Goal: Use online tool/utility: Use online tool/utility

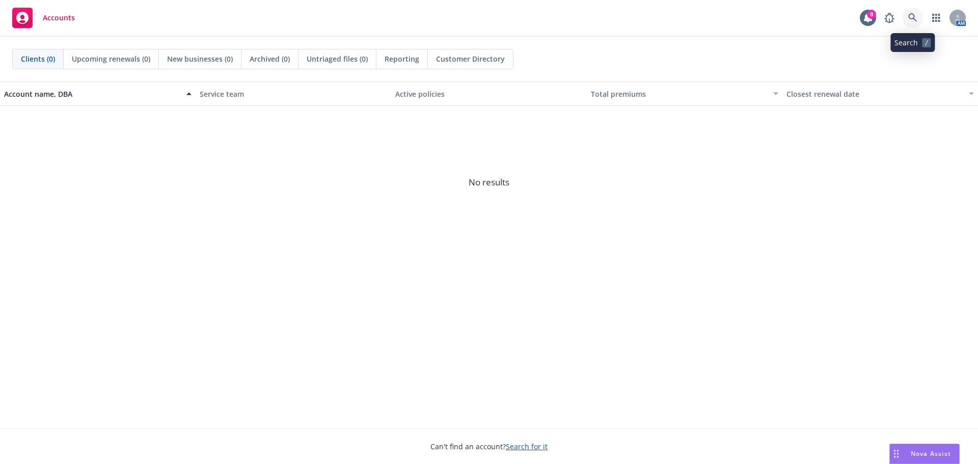
click at [911, 16] on icon at bounding box center [912, 17] width 9 height 9
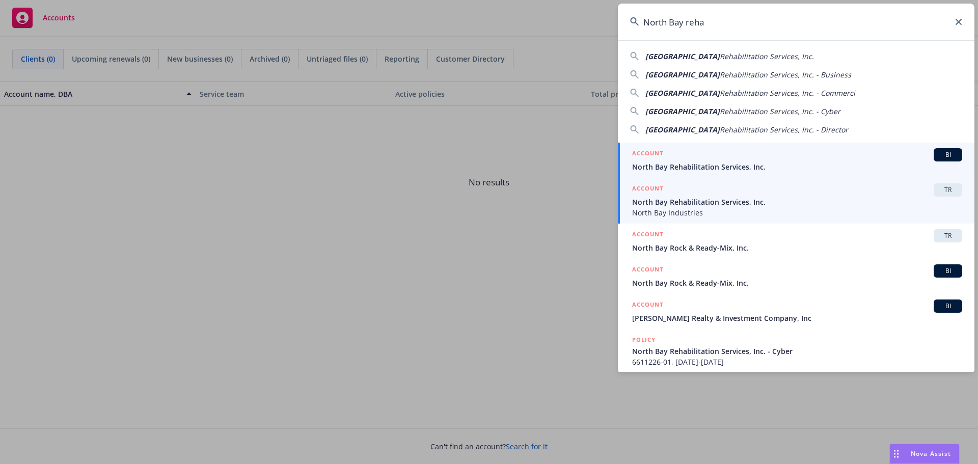
type input "North Bay reha"
click at [775, 202] on span "North Bay Rehabilitation Services, Inc." at bounding box center [797, 202] width 330 height 11
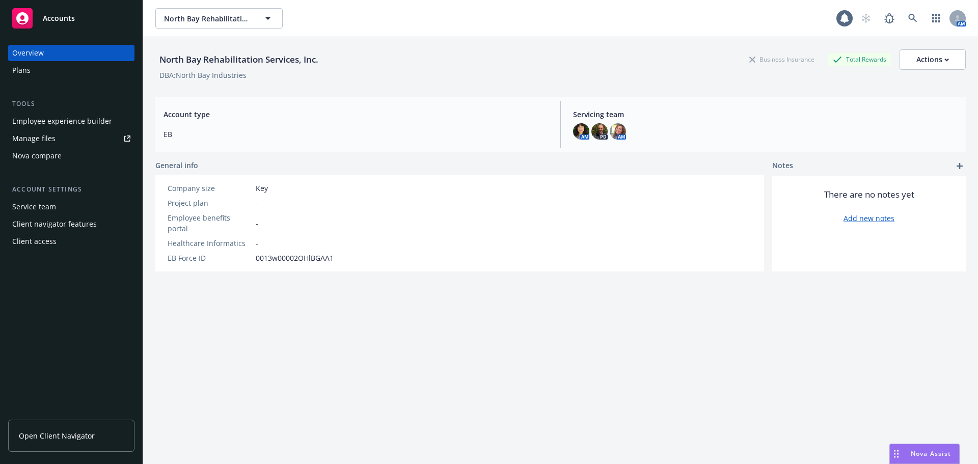
click at [915, 450] on span "Nova Assist" at bounding box center [930, 453] width 40 height 9
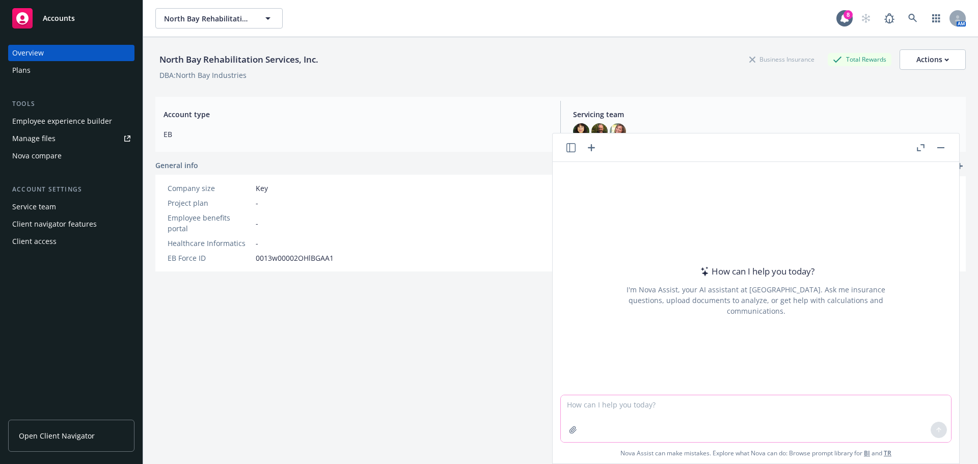
click at [572, 407] on textarea at bounding box center [756, 418] width 390 height 47
drag, startPoint x: 589, startPoint y: 404, endPoint x: 541, endPoint y: 404, distance: 47.9
click at [541, 404] on body "Accounts Overview Plans Tools Employee experience builder Manage files Nova com…" at bounding box center [489, 232] width 978 height 464
click at [601, 406] on textarea "Please" at bounding box center [756, 418] width 390 height 48
paste textarea "Below is our availability for the Renewal Meeting. Please let us know which dat…"
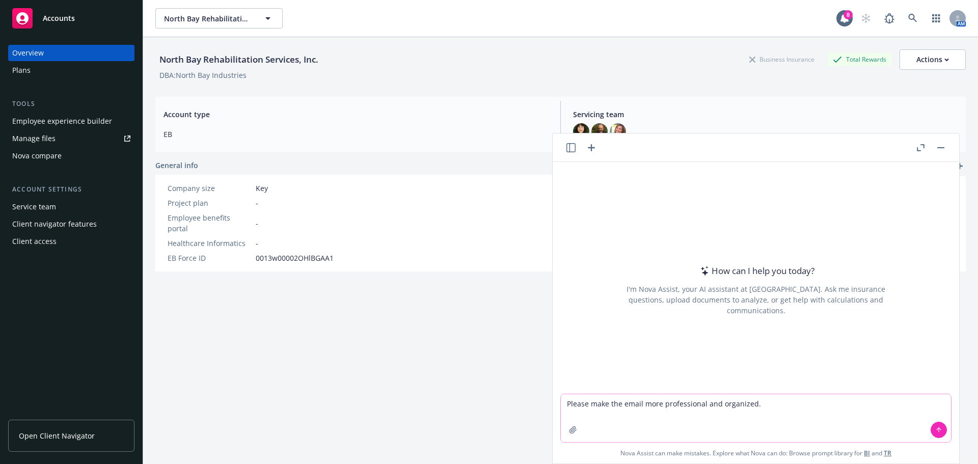
type textarea "Please make the email more professional and organized. Below is our availabilit…"
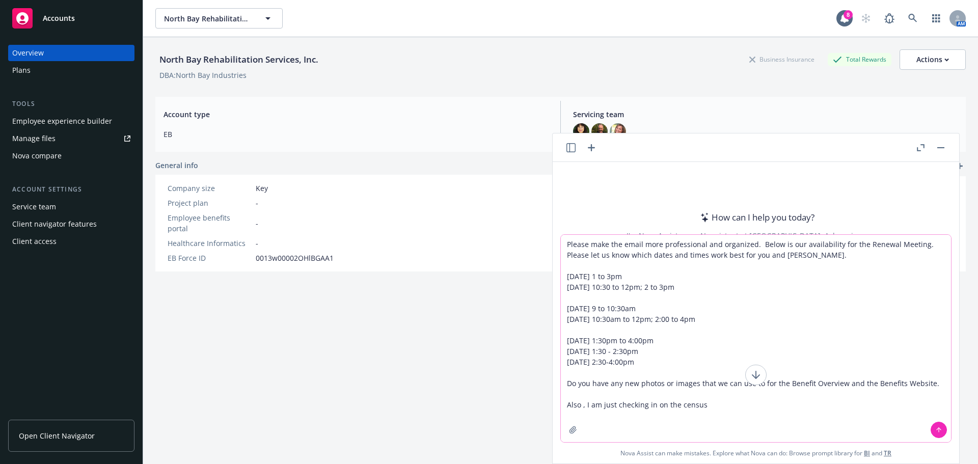
click at [756, 242] on textarea "Please make the email more professional and organized. Below is our availabilit…" at bounding box center [756, 338] width 390 height 207
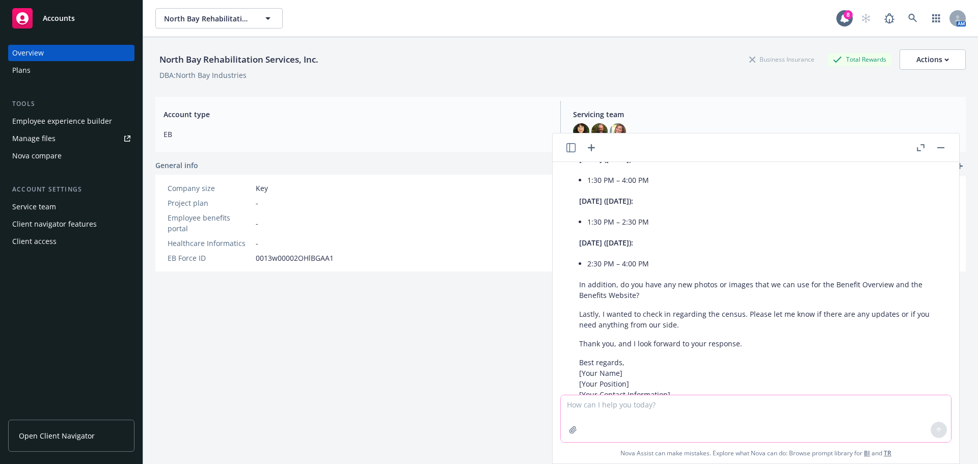
scroll to position [538, 0]
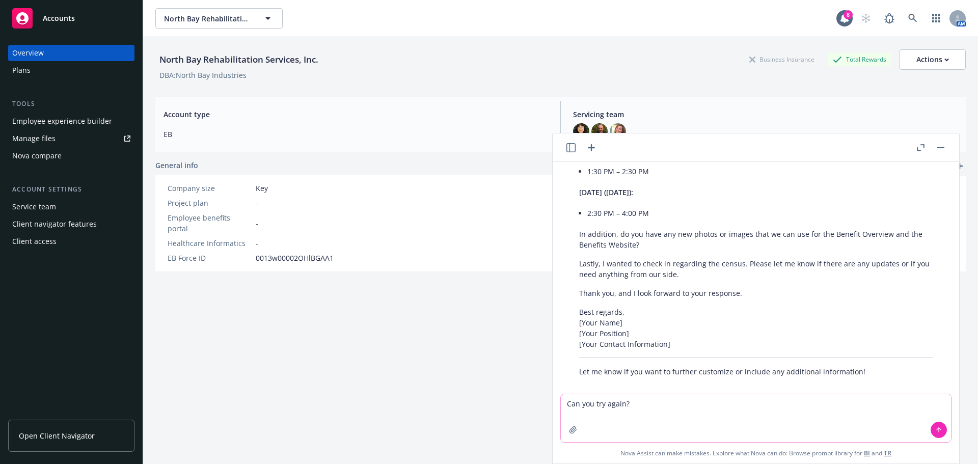
type textarea "Can you try again?"
click at [936, 428] on icon at bounding box center [938, 429] width 4 height 2
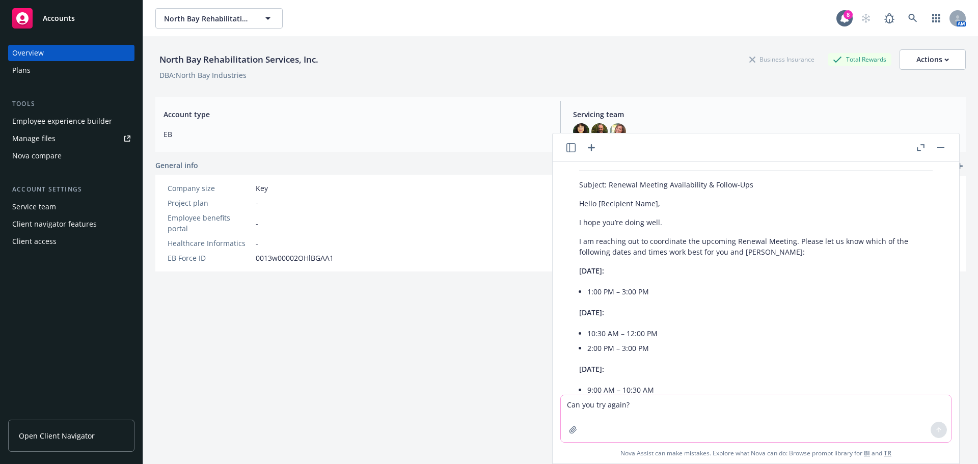
scroll to position [764, 0]
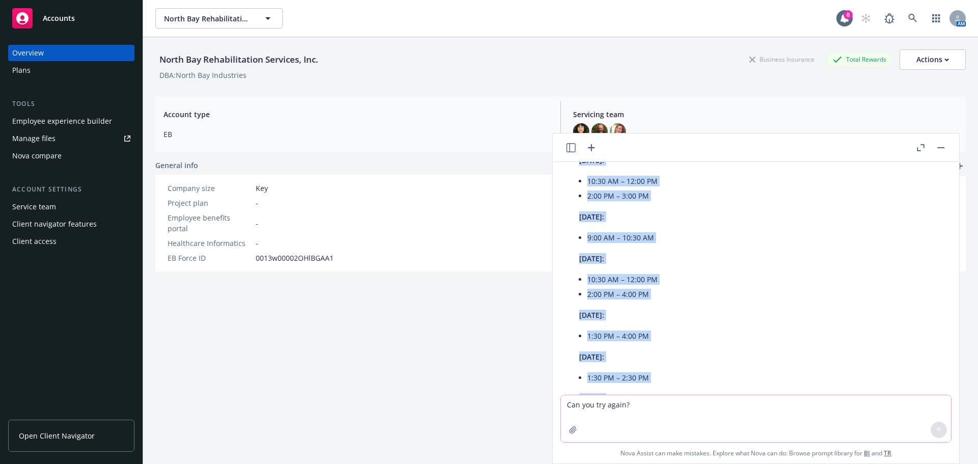
scroll to position [1173, 0]
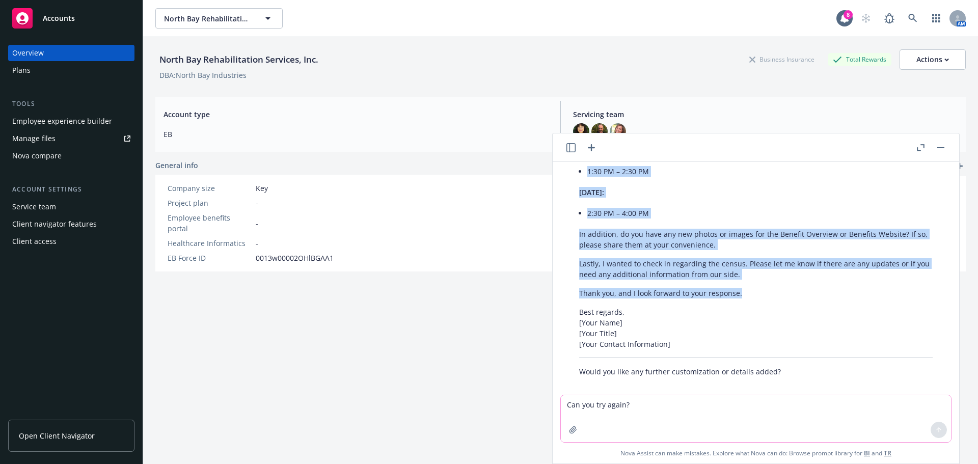
drag, startPoint x: 579, startPoint y: 280, endPoint x: 761, endPoint y: 283, distance: 181.8
click at [761, 283] on div "Absolutely! Here is a revised and polished version of your email: Subject: Rene…" at bounding box center [756, 85] width 374 height 592
copy div "I am reaching out to coordinate the upcoming Renewal Meeting. Please let us kno…"
click at [764, 260] on p "Lastly, I wanted to check in regarding the census. Please let me know if there …" at bounding box center [755, 268] width 353 height 21
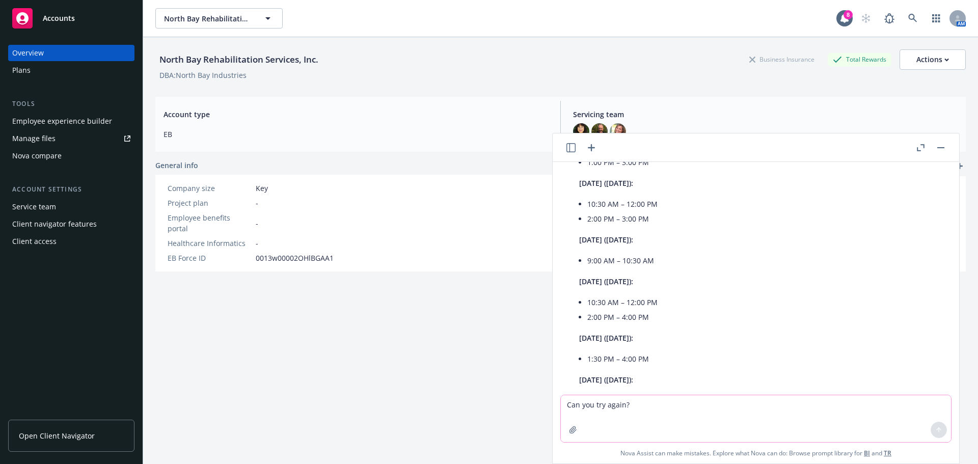
scroll to position [308, 0]
click at [566, 402] on textarea "Can you try again?" at bounding box center [756, 418] width 390 height 47
click at [786, 405] on textarea "I'm sending several questions to the client. How can I rephrase "" at bounding box center [756, 418] width 390 height 48
type textarea "I'm sending several questions to the client. How can I rephrase " Various Items""
click at [937, 429] on icon at bounding box center [938, 429] width 7 height 7
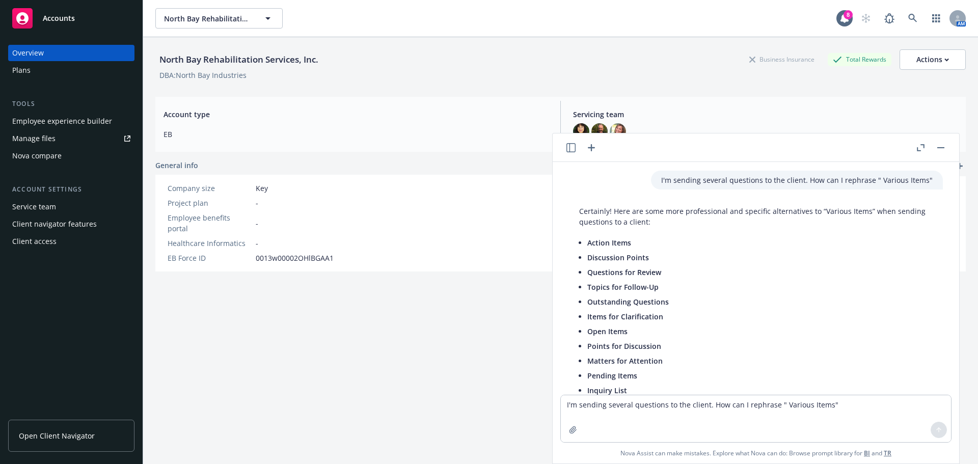
scroll to position [1446, 0]
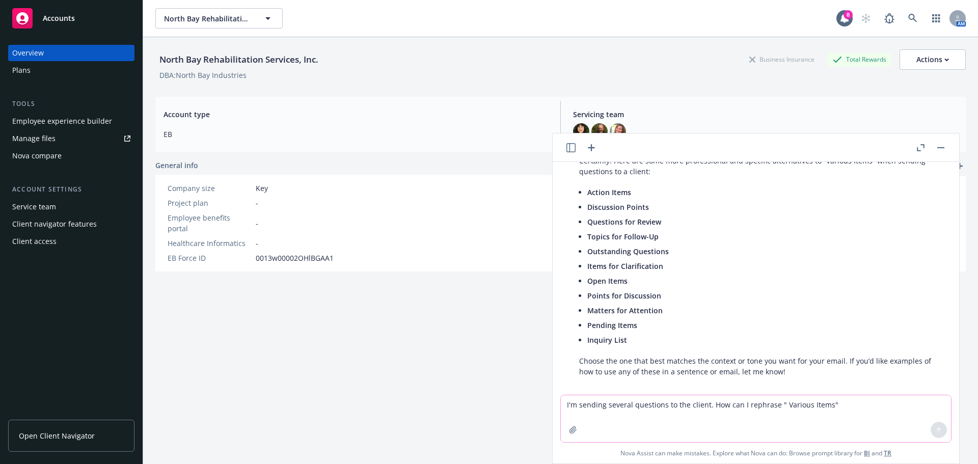
click at [569, 408] on textarea "I'm sending several questions to the client. How can I rephrase " Various Items"" at bounding box center [756, 418] width 390 height 47
type textarea "Rephrase "I have several questions to ask.""
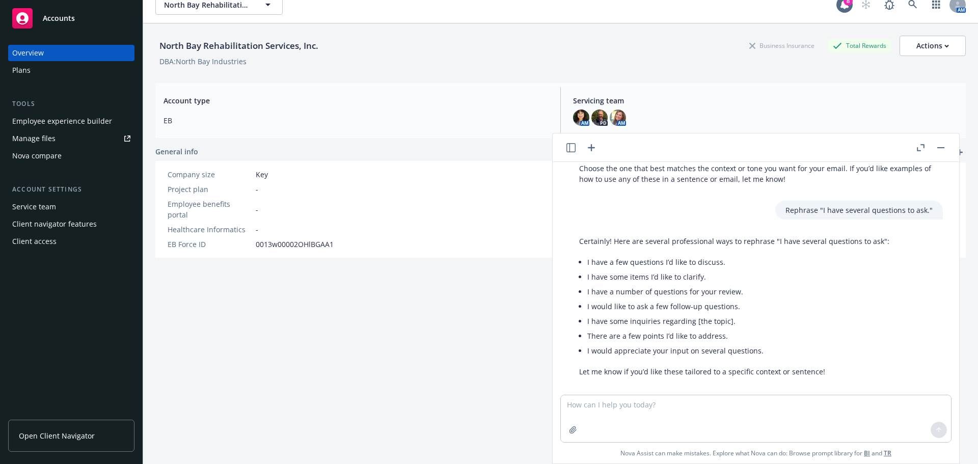
scroll to position [37, 0]
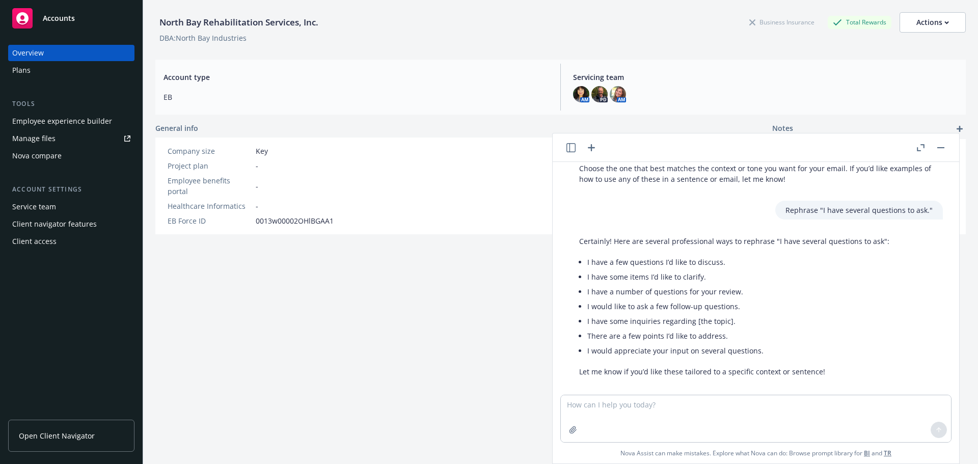
click at [946, 147] on header at bounding box center [755, 147] width 406 height 29
click at [940, 147] on rect "button" at bounding box center [940, 147] width 7 height 1
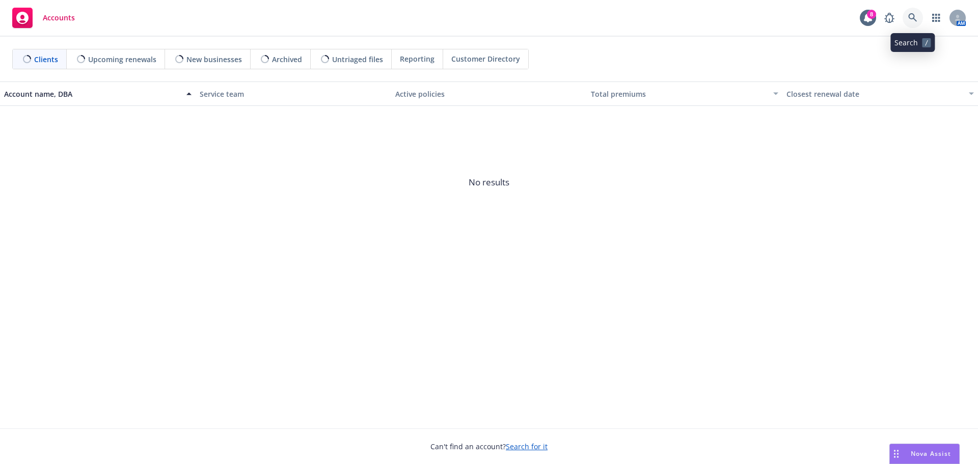
click at [912, 16] on icon at bounding box center [912, 17] width 9 height 9
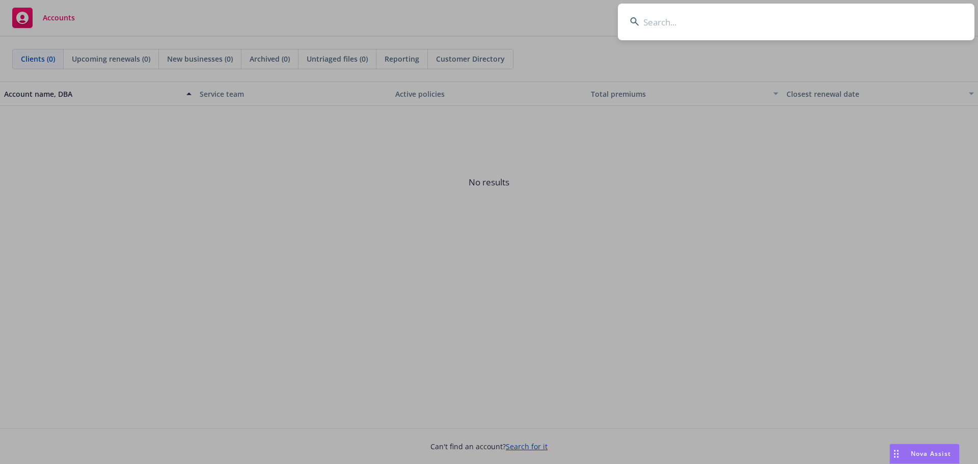
click at [710, 15] on input at bounding box center [796, 22] width 356 height 37
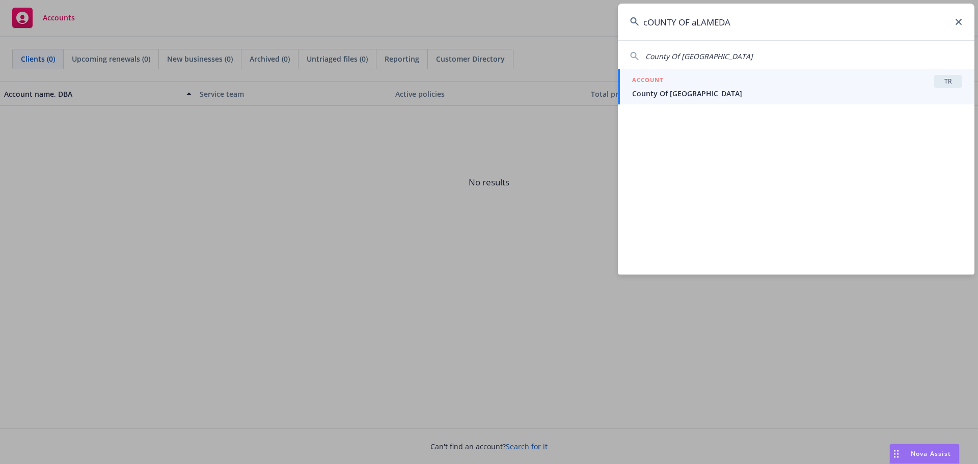
type input "cOUNTY OF aLAMEDA"
click at [779, 89] on span "County Of [GEOGRAPHIC_DATA]" at bounding box center [797, 93] width 330 height 11
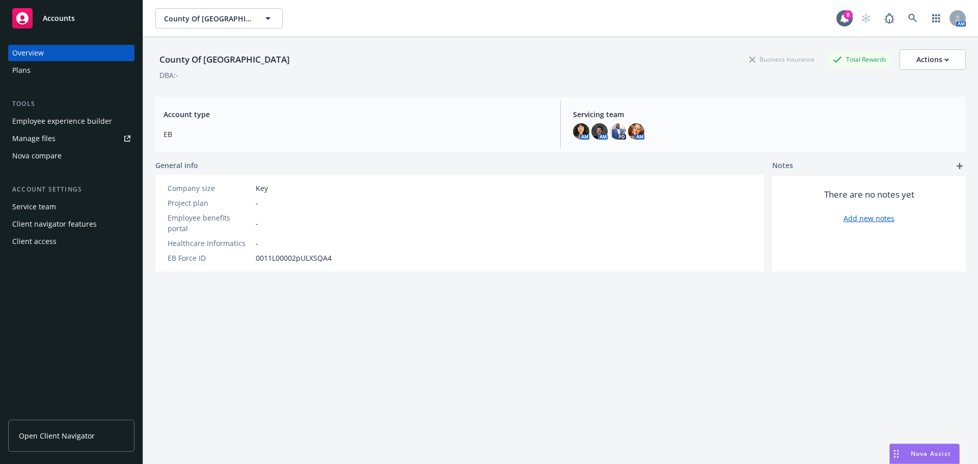
click at [920, 452] on span "Nova Assist" at bounding box center [930, 453] width 40 height 9
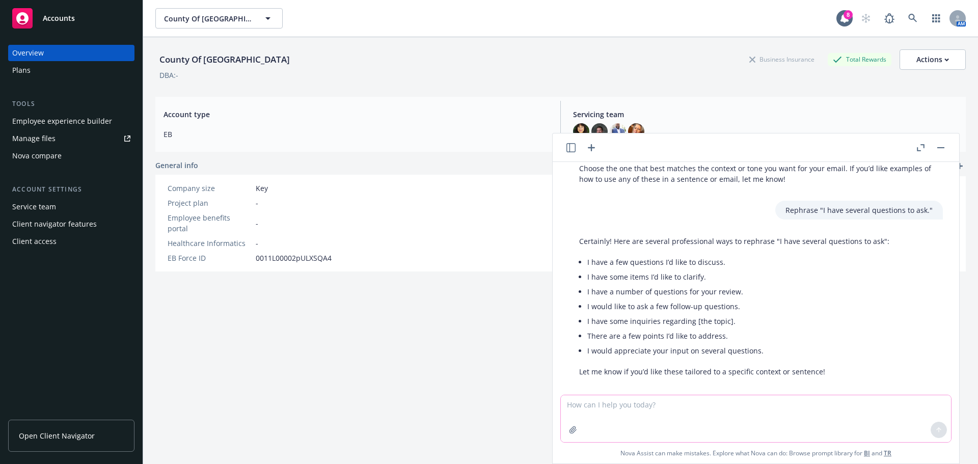
click at [567, 402] on textarea at bounding box center [756, 418] width 390 height 47
type textarea "p"
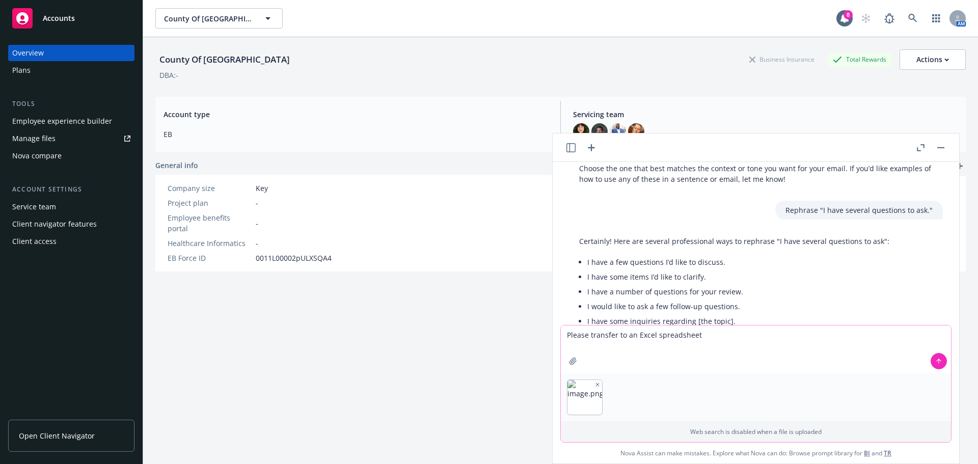
type textarea "Please transfer to an Excel spreadsheet"
click at [935, 363] on icon at bounding box center [938, 360] width 7 height 7
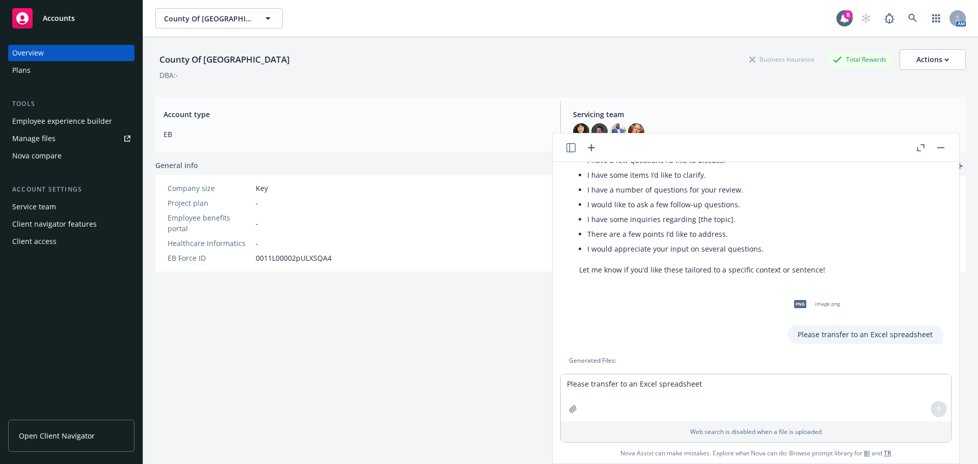
scroll to position [1815, 0]
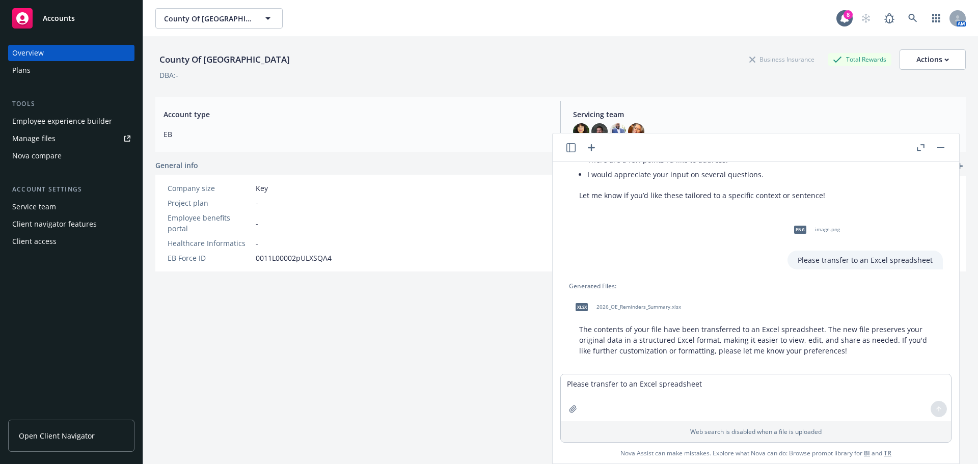
click at [642, 303] on span "2026_OE_Reminders_Summary.xlsx" at bounding box center [638, 306] width 85 height 7
click at [563, 386] on textarea "Please transfer to an Excel spreadsheet" at bounding box center [756, 397] width 390 height 47
type textarea "Please even out the spacing in the spreadsheet"
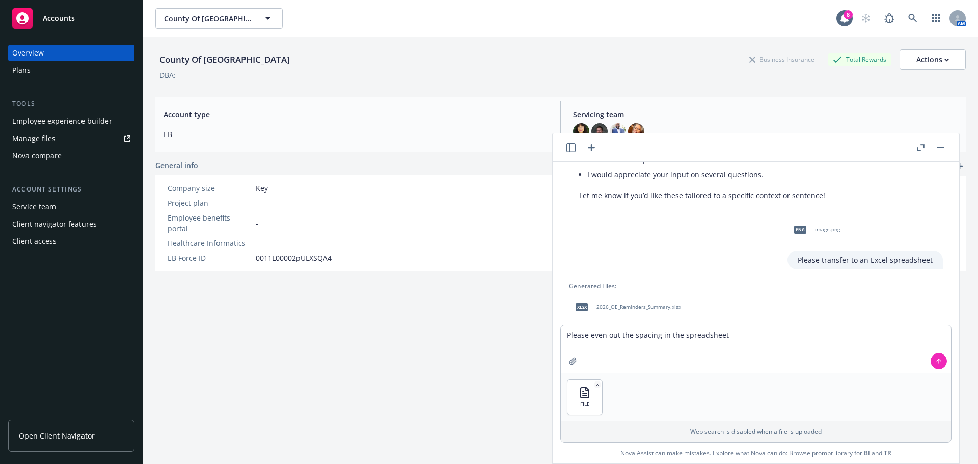
click at [935, 362] on icon at bounding box center [938, 360] width 7 height 7
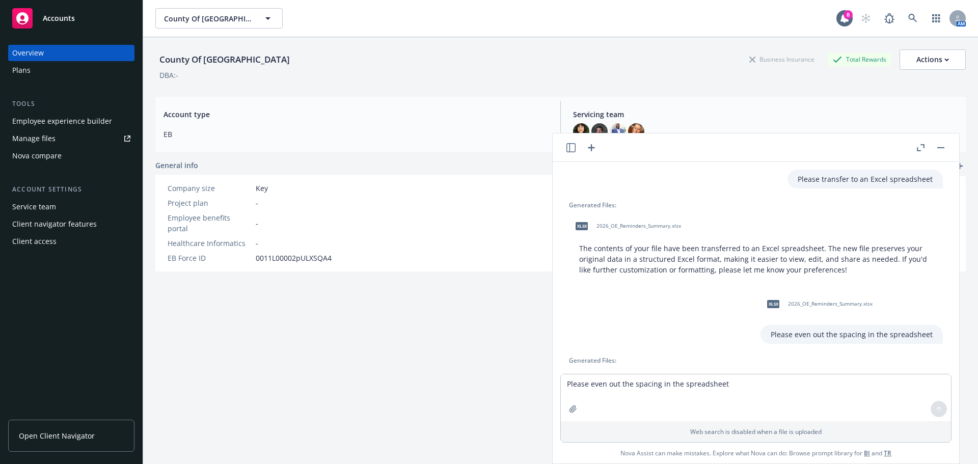
scroll to position [1970, 0]
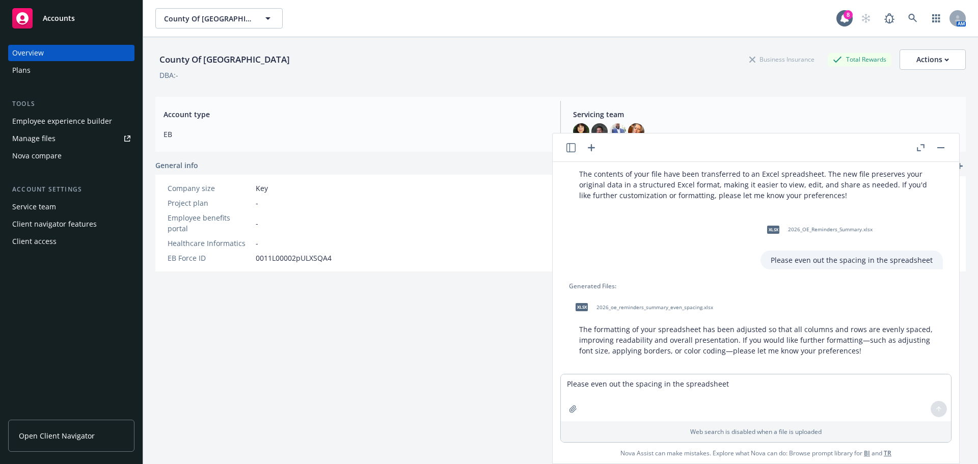
click at [650, 304] on span "2026_oe_reminders_summary_even_spacing.xlsx" at bounding box center [654, 307] width 117 height 7
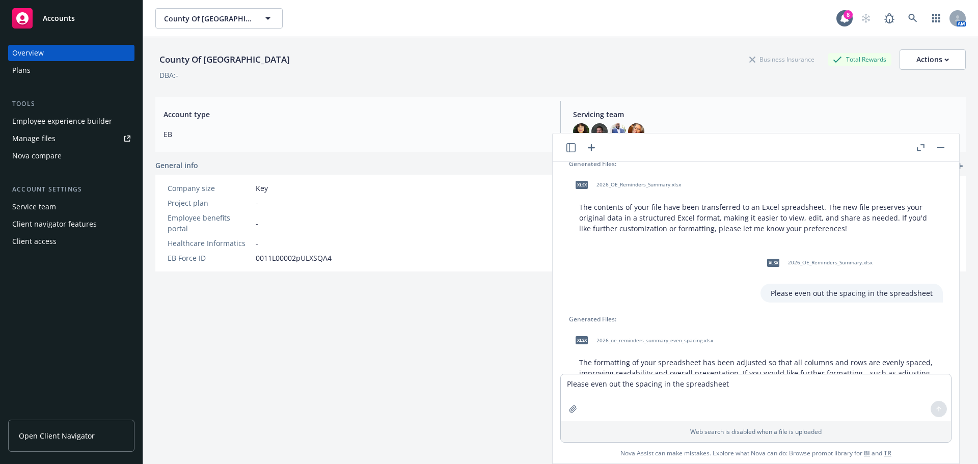
scroll to position [1919, 0]
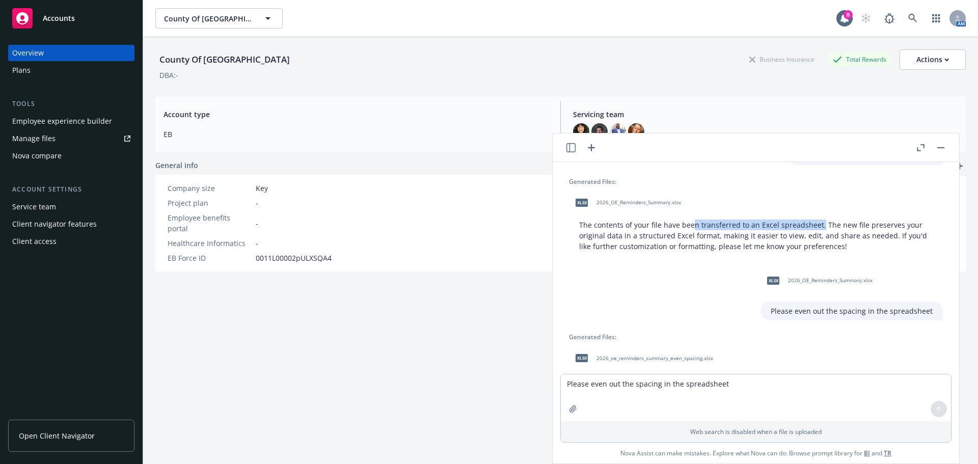
drag, startPoint x: 819, startPoint y: 213, endPoint x: 690, endPoint y: 212, distance: 128.8
click at [690, 219] on p "The contents of your file have been transferred to an Excel spreadsheet. The ne…" at bounding box center [755, 235] width 353 height 32
click at [770, 190] on div "xlsx 2026_OE_Reminders_Summary.xlsx" at bounding box center [756, 202] width 374 height 25
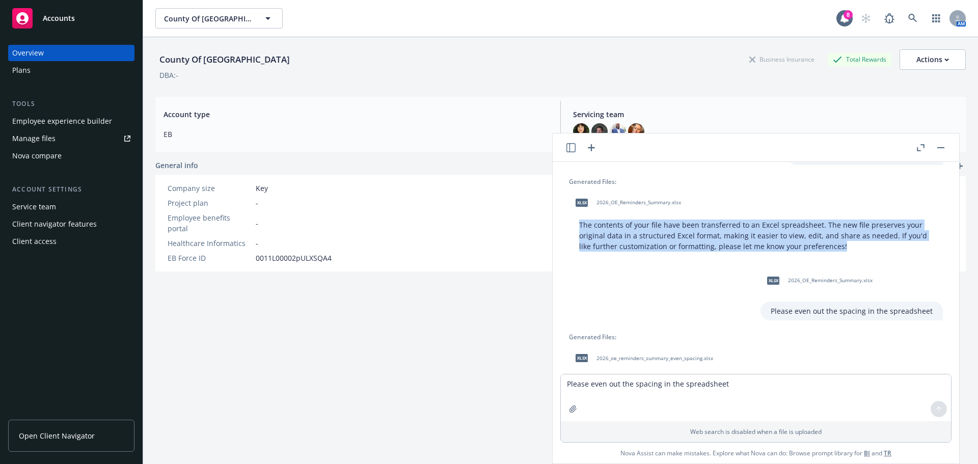
drag, startPoint x: 579, startPoint y: 212, endPoint x: 865, endPoint y: 235, distance: 286.5
click at [865, 235] on p "The contents of your file have been transferred to an Excel spreadsheet. The ne…" at bounding box center [755, 235] width 353 height 32
copy p "The contents of your file have been transferred to an Excel spreadsheet. The ne…"
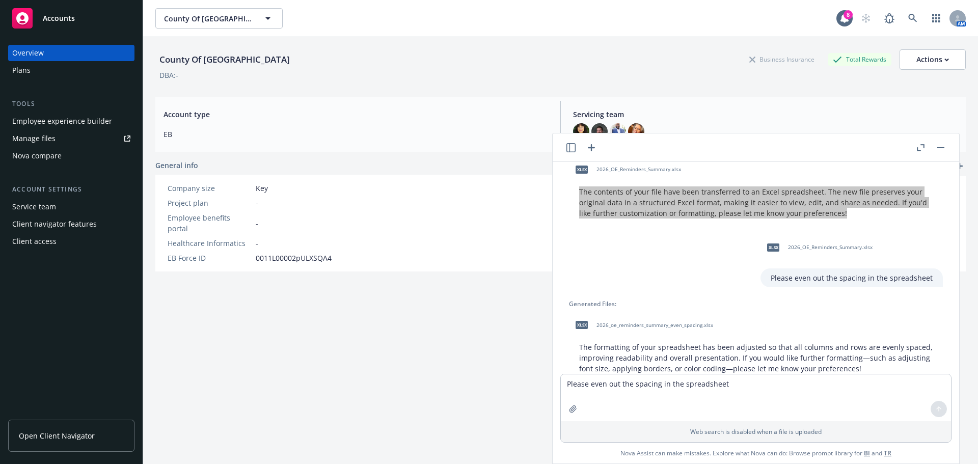
scroll to position [1970, 0]
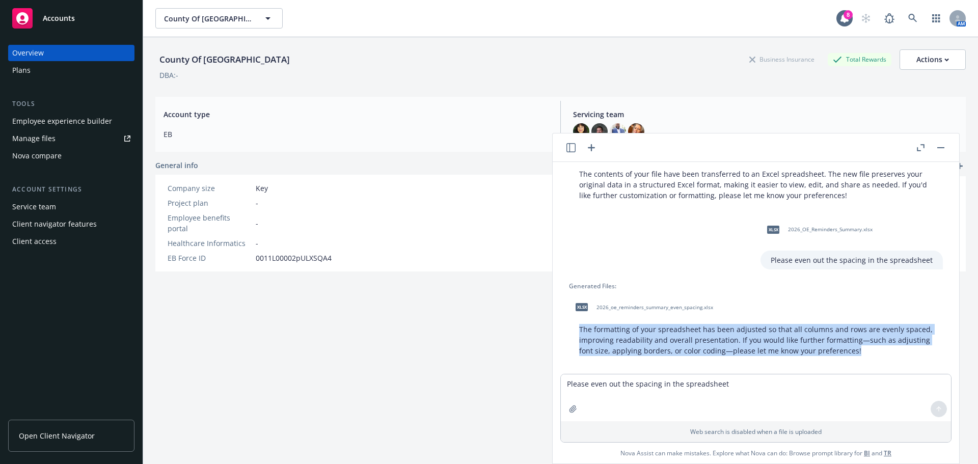
drag, startPoint x: 579, startPoint y: 318, endPoint x: 929, endPoint y: 344, distance: 351.2
click at [929, 344] on div "Generated Files: xlsx 2026_oe_reminders_summary_even_spacing.xlsx The formattin…" at bounding box center [756, 321] width 390 height 78
copy p "The formatting of your spreadsheet has been adjusted so that all columns and ro…"
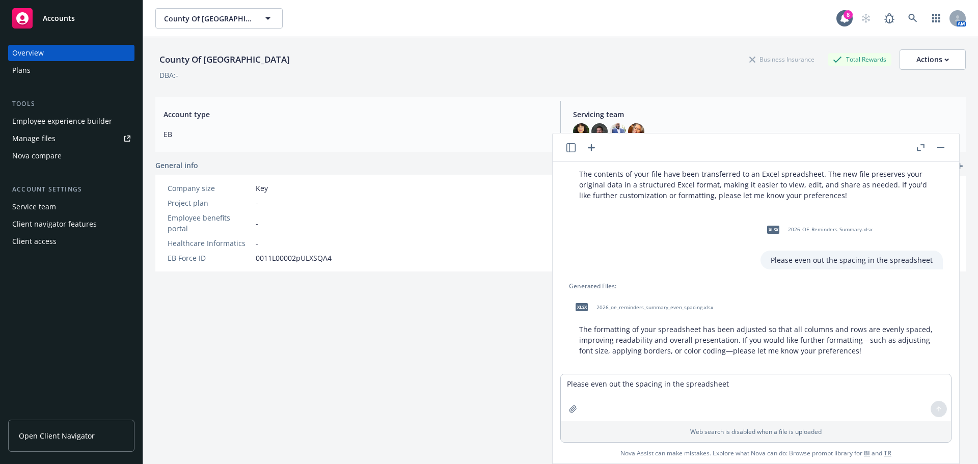
click at [814, 119] on span "Servicing team" at bounding box center [765, 114] width 384 height 11
click at [941, 148] on rect "button" at bounding box center [940, 147] width 7 height 1
